Goal: Transaction & Acquisition: Purchase product/service

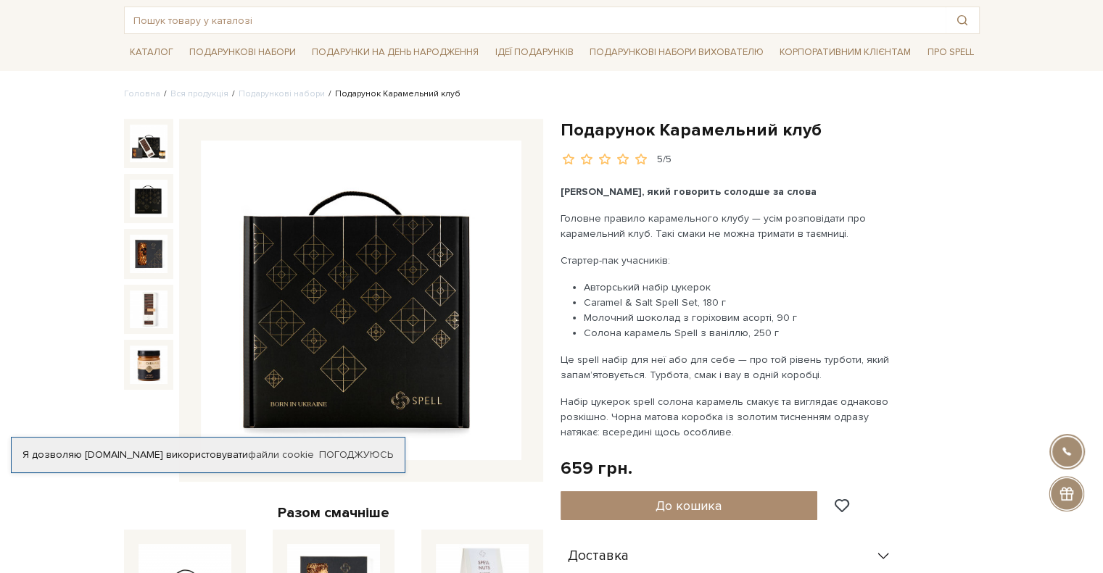
click at [138, 190] on img at bounding box center [149, 199] width 38 height 38
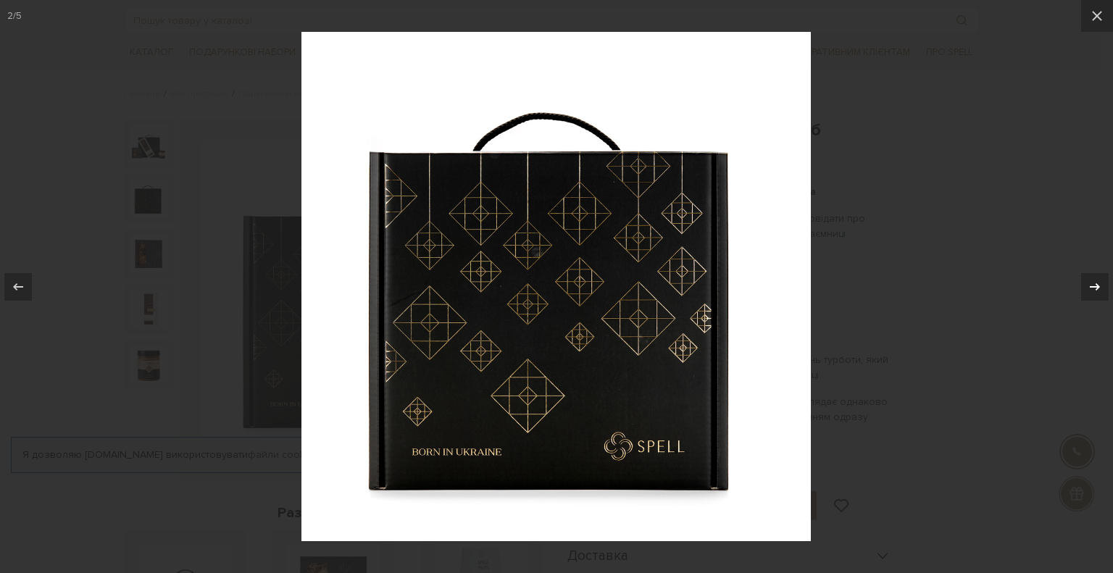
click at [1102, 282] on div at bounding box center [1095, 287] width 28 height 28
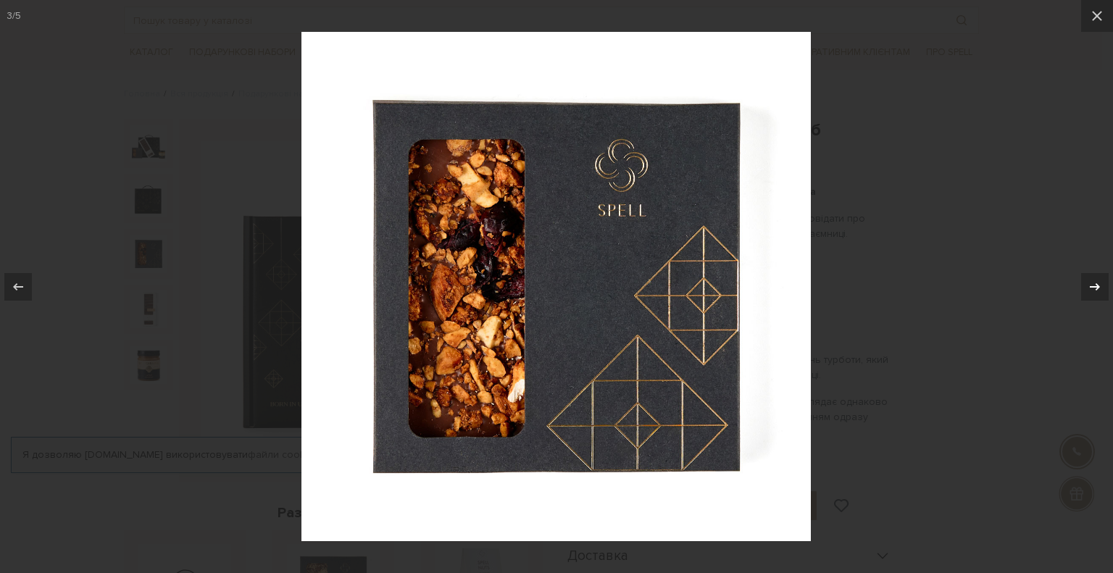
click at [1102, 282] on div at bounding box center [1095, 287] width 28 height 28
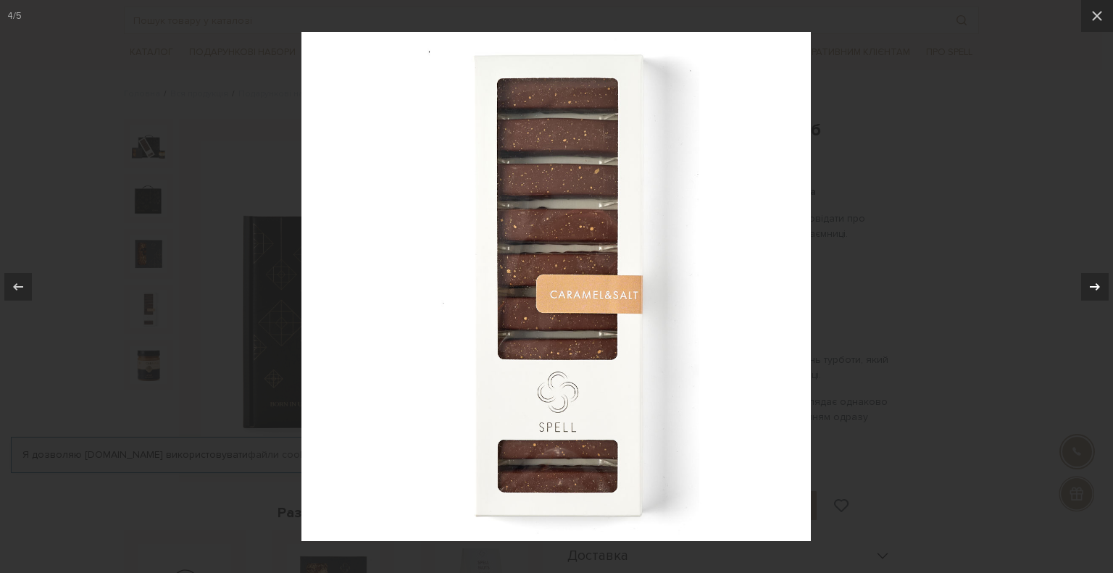
click at [1102, 282] on div at bounding box center [1095, 287] width 28 height 28
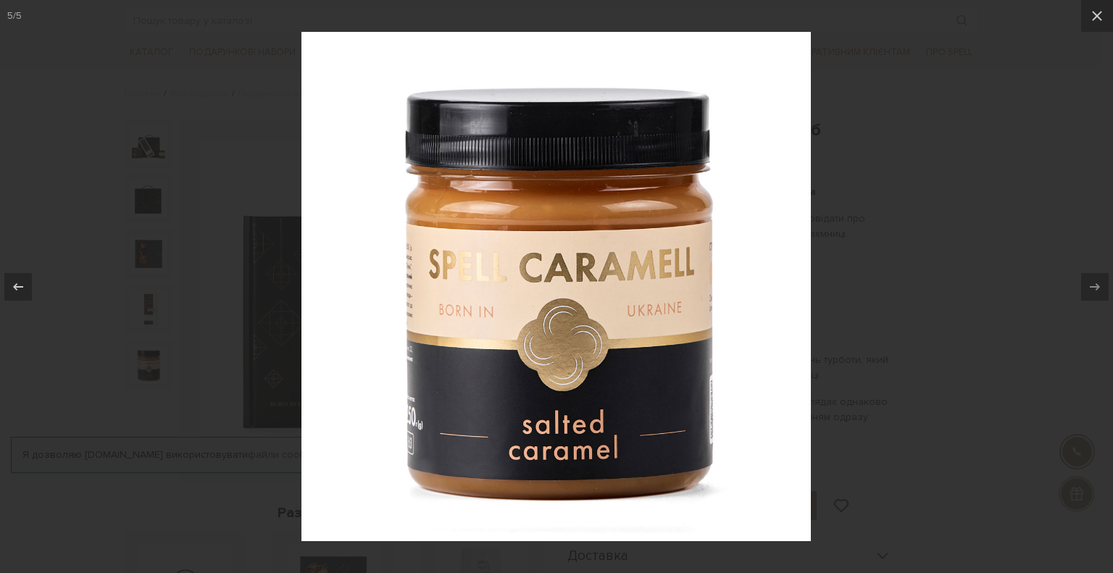
click at [1015, 292] on div at bounding box center [556, 286] width 1113 height 573
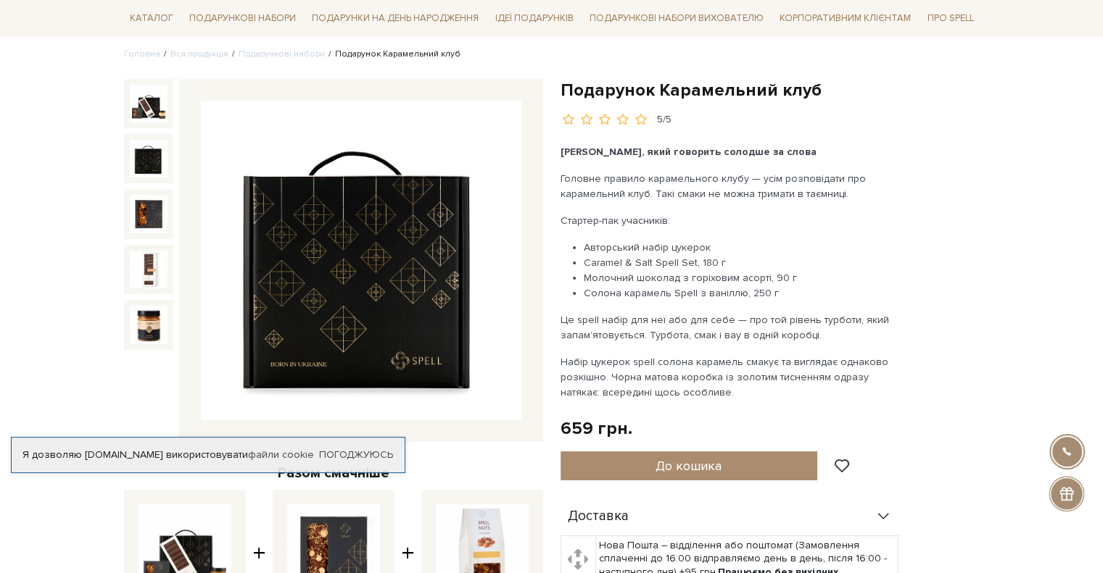
scroll to position [145, 0]
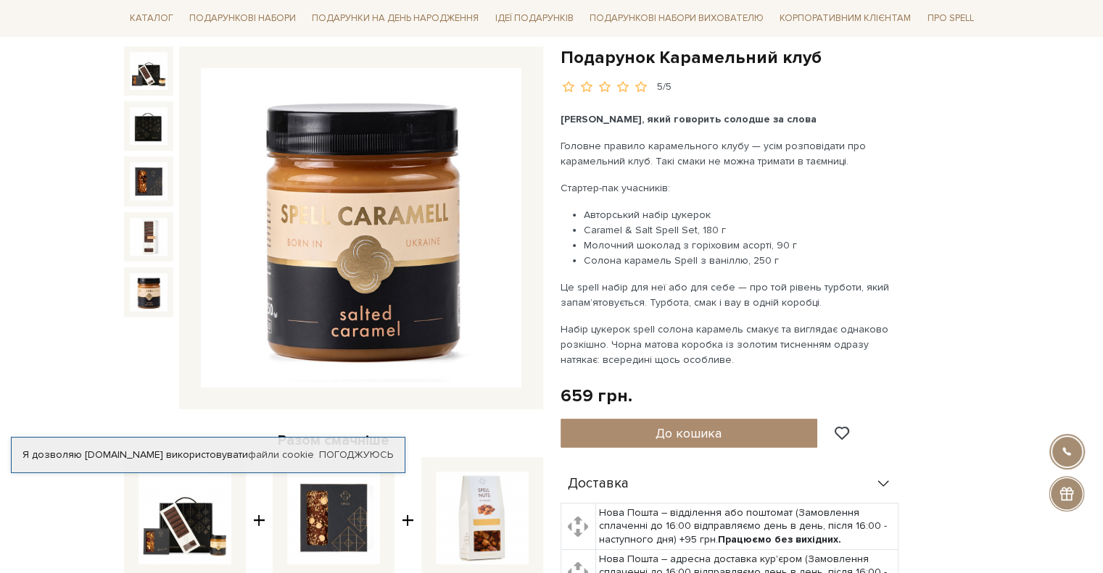
click at [160, 283] on img at bounding box center [149, 292] width 38 height 38
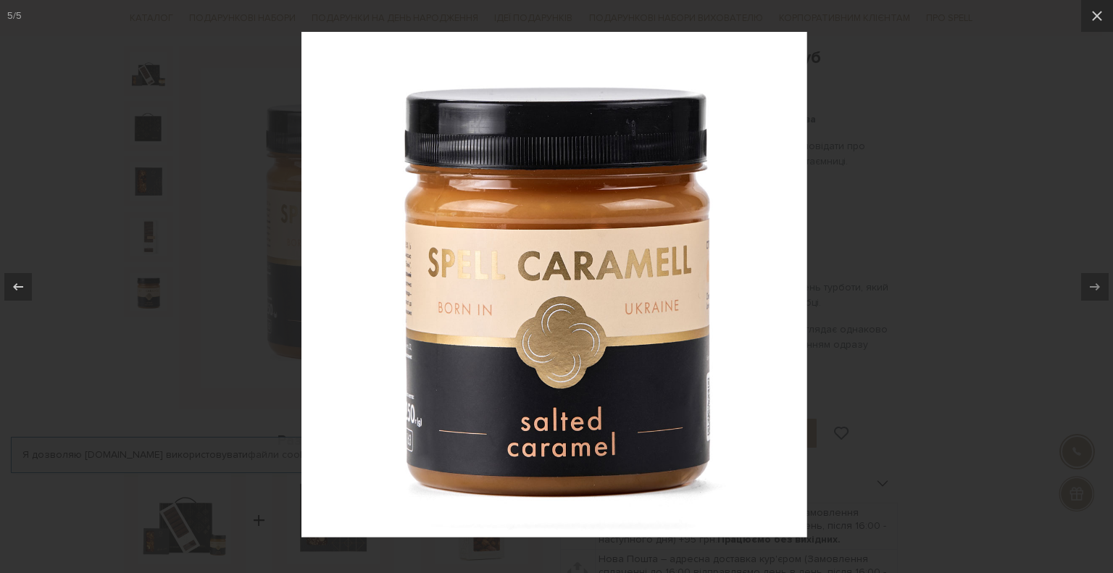
click at [149, 241] on div at bounding box center [556, 286] width 1113 height 573
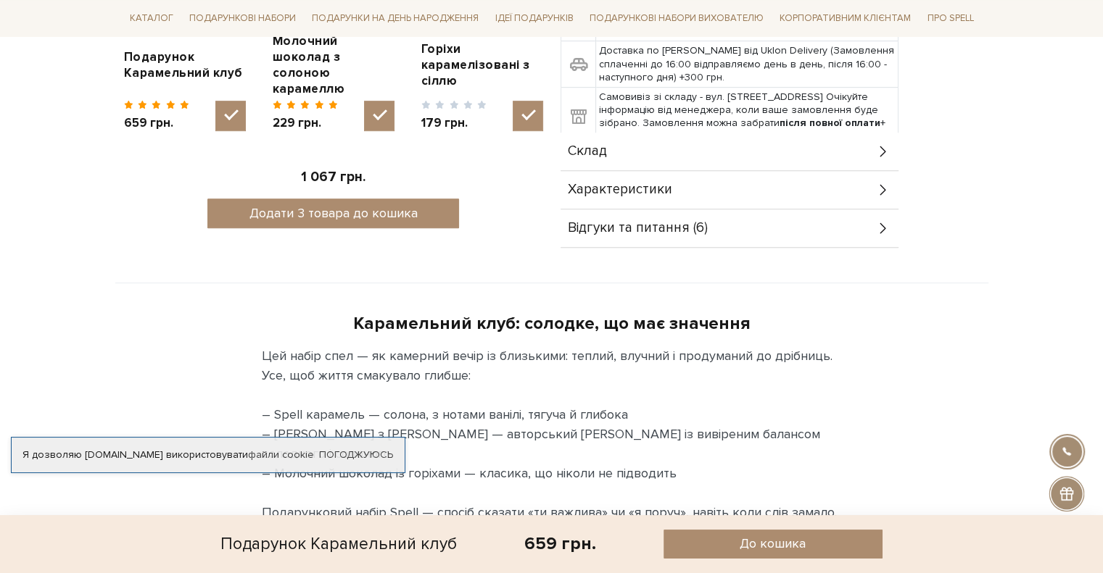
scroll to position [725, 0]
